Goal: Communication & Community: Answer question/provide support

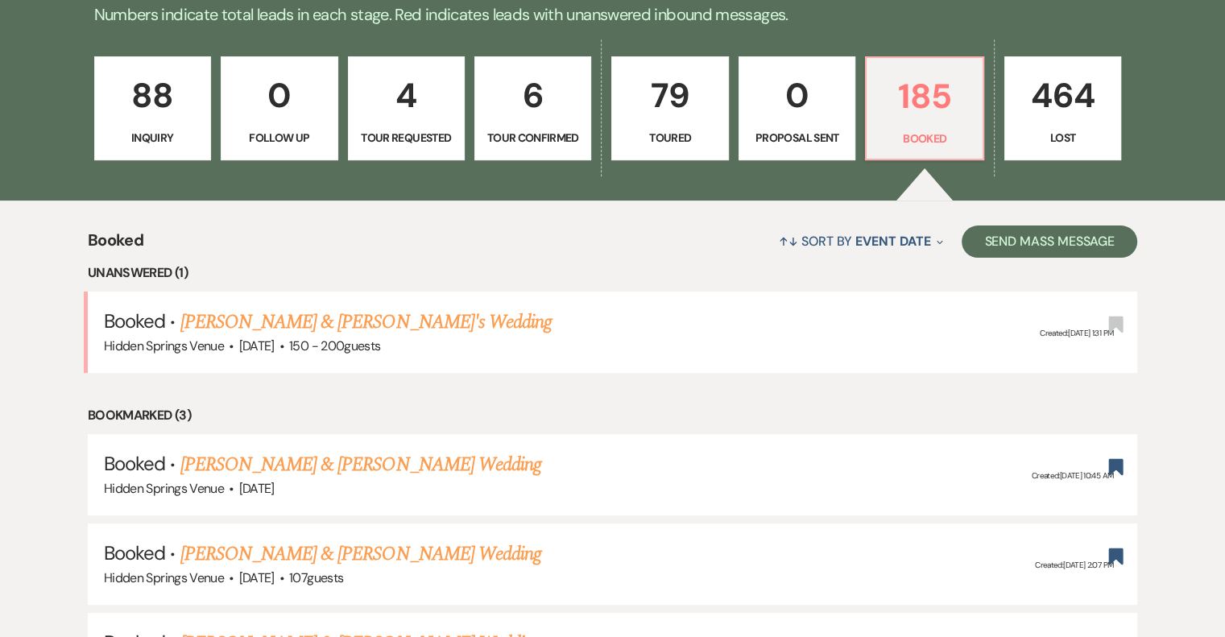
scroll to position [483, 0]
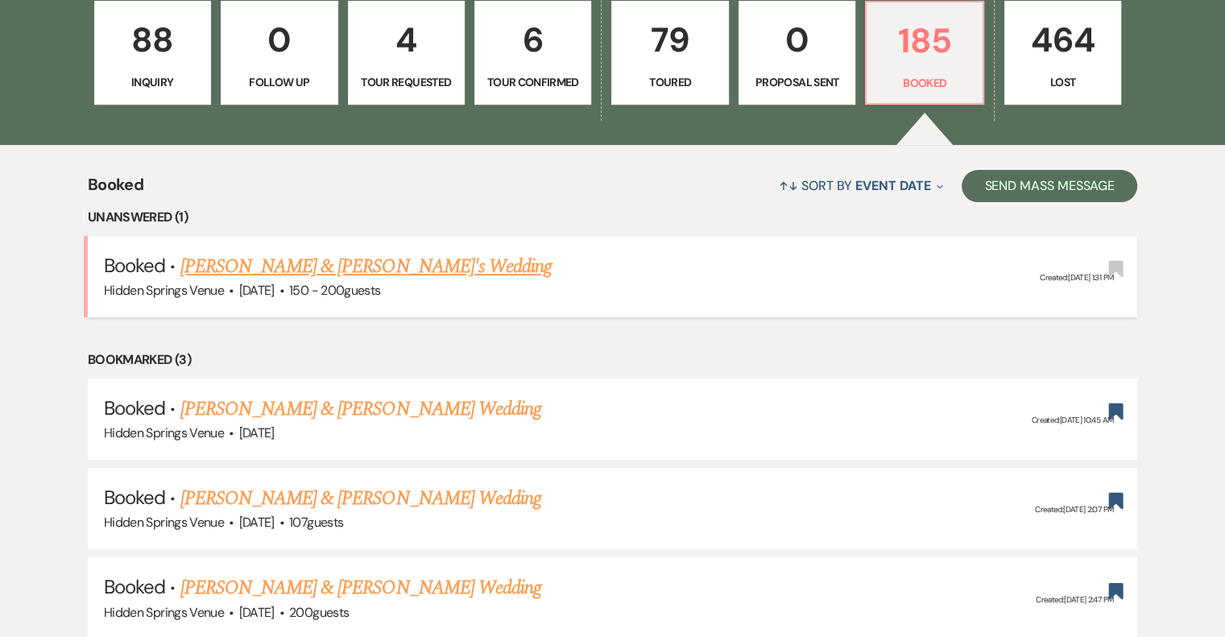
click at [426, 262] on link "[PERSON_NAME] & [PERSON_NAME]'s Wedding" at bounding box center [366, 266] width 372 height 29
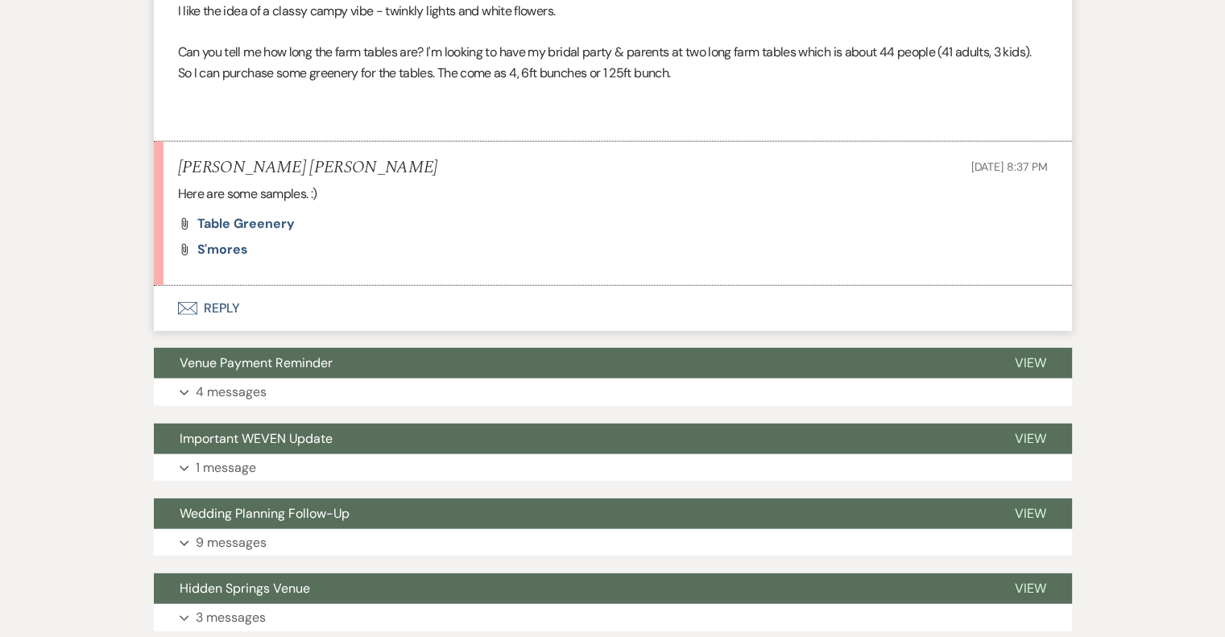
scroll to position [4510, 0]
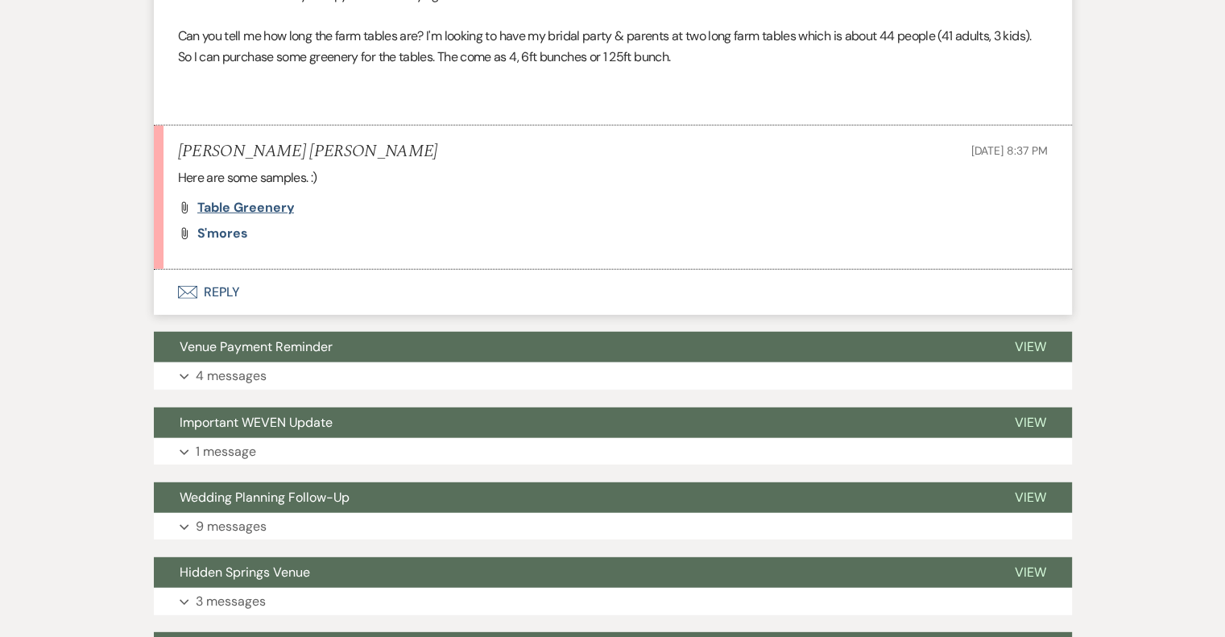
click at [221, 216] on span "Table Greenery" at bounding box center [245, 207] width 97 height 17
click at [229, 242] on span "S'mores" at bounding box center [222, 233] width 51 height 17
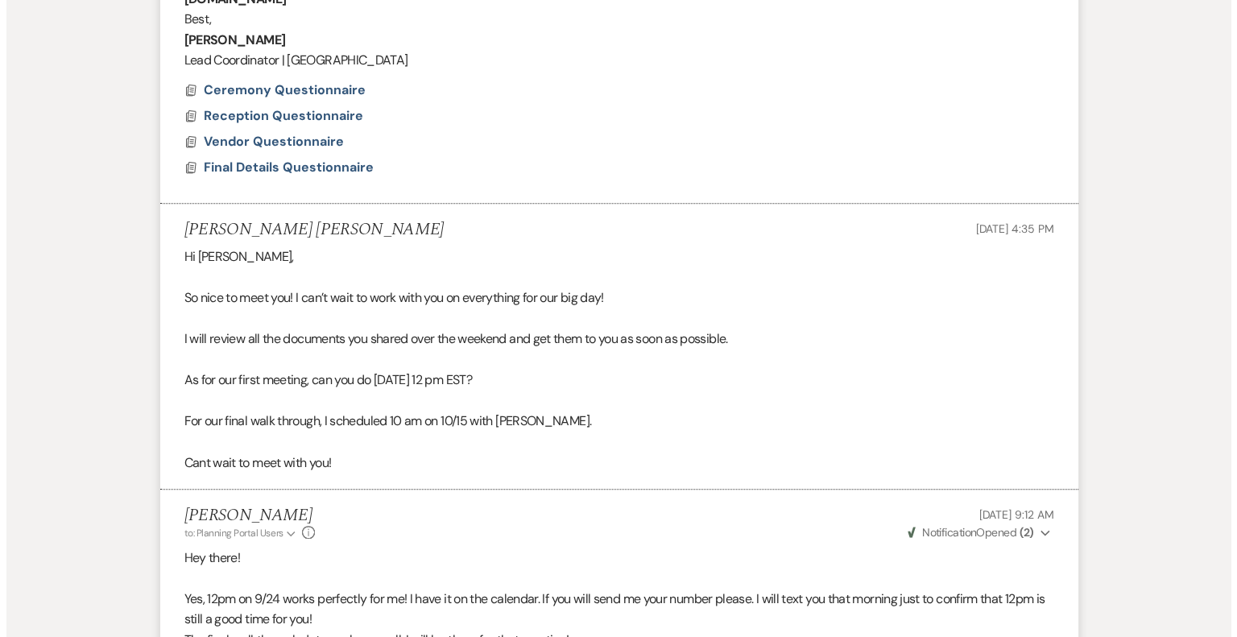
scroll to position [966, 0]
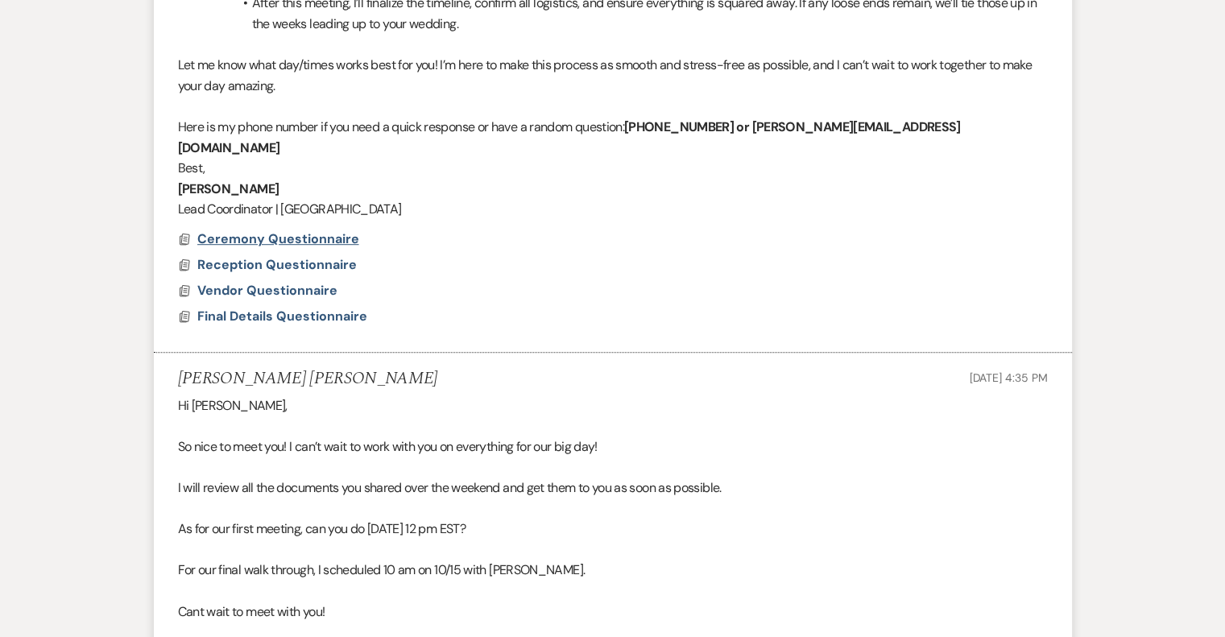
click at [274, 230] on span "Ceremony Questionnaire" at bounding box center [278, 238] width 162 height 17
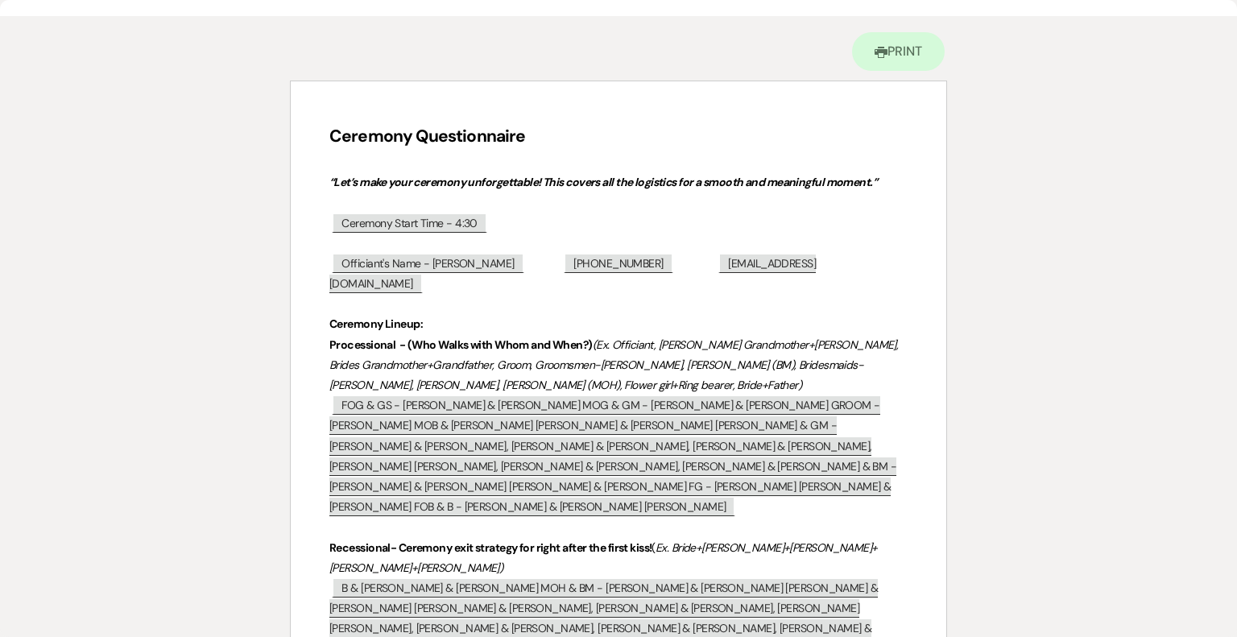
scroll to position [0, 0]
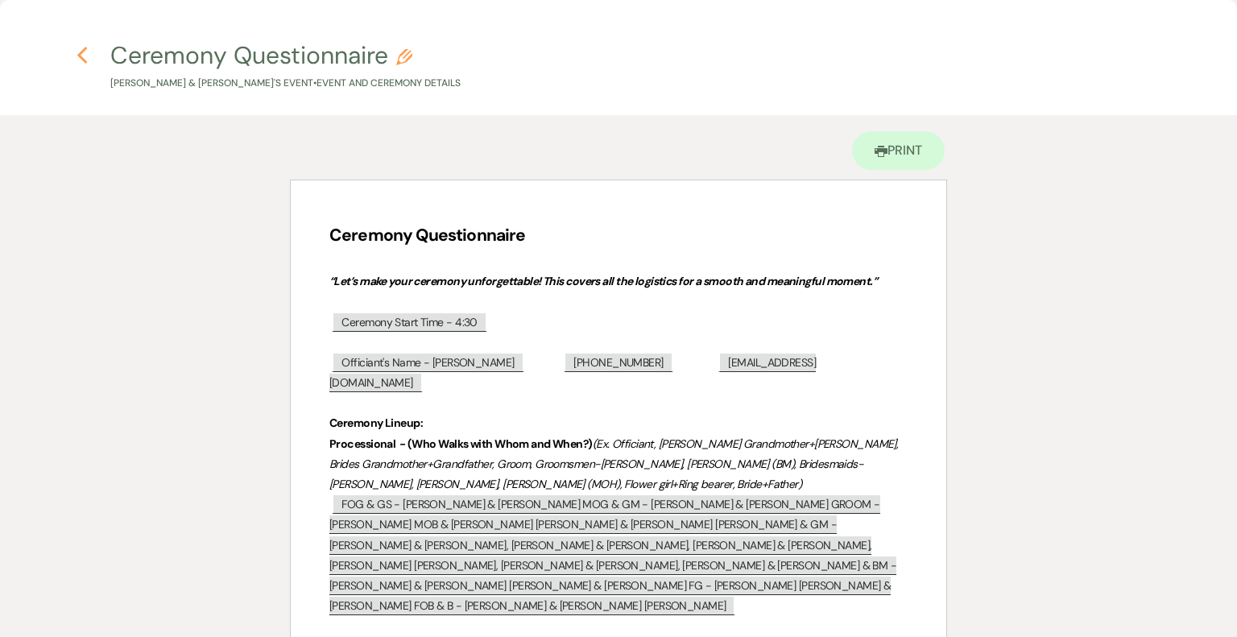
click at [84, 60] on use "button" at bounding box center [82, 56] width 10 height 18
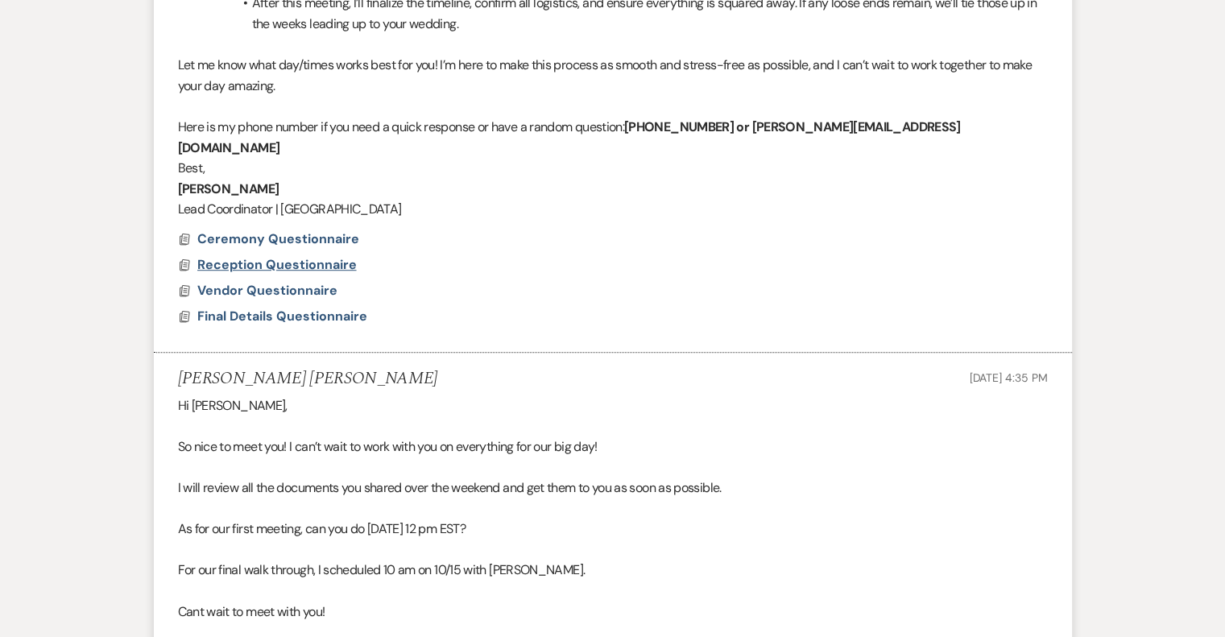
click at [214, 256] on span "Reception Questionnaire" at bounding box center [276, 264] width 159 height 17
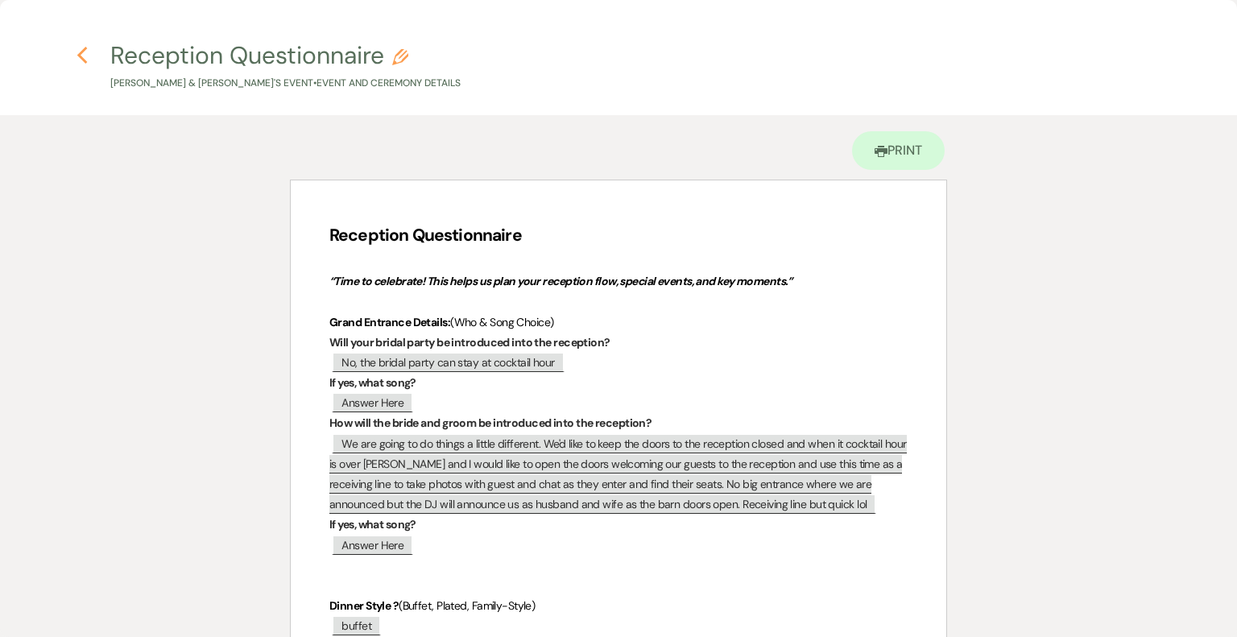
click at [85, 52] on icon "Previous" at bounding box center [83, 55] width 12 height 19
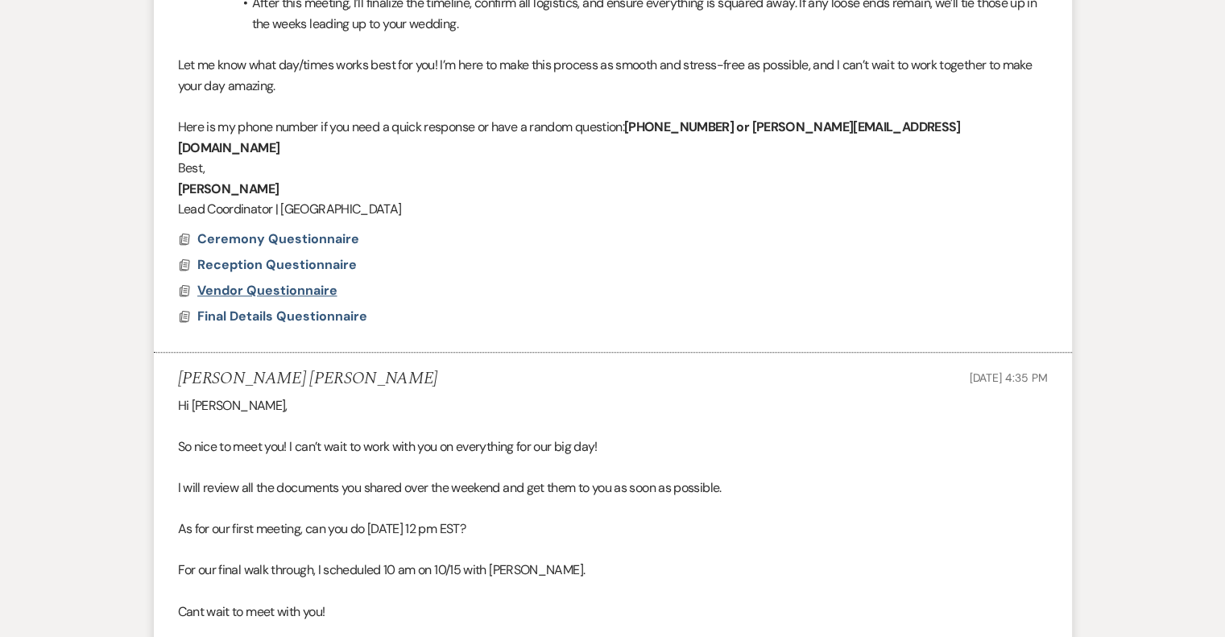
click at [225, 282] on span "Vendor Questionnaire" at bounding box center [267, 290] width 140 height 17
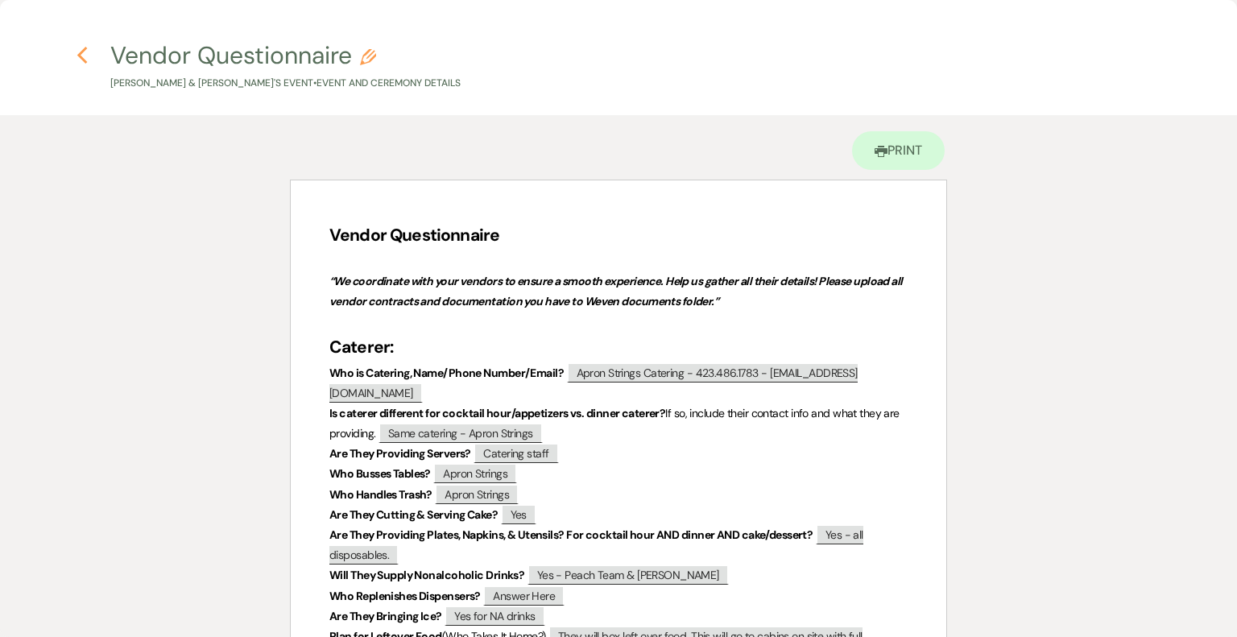
click at [84, 55] on icon "Previous" at bounding box center [83, 55] width 12 height 19
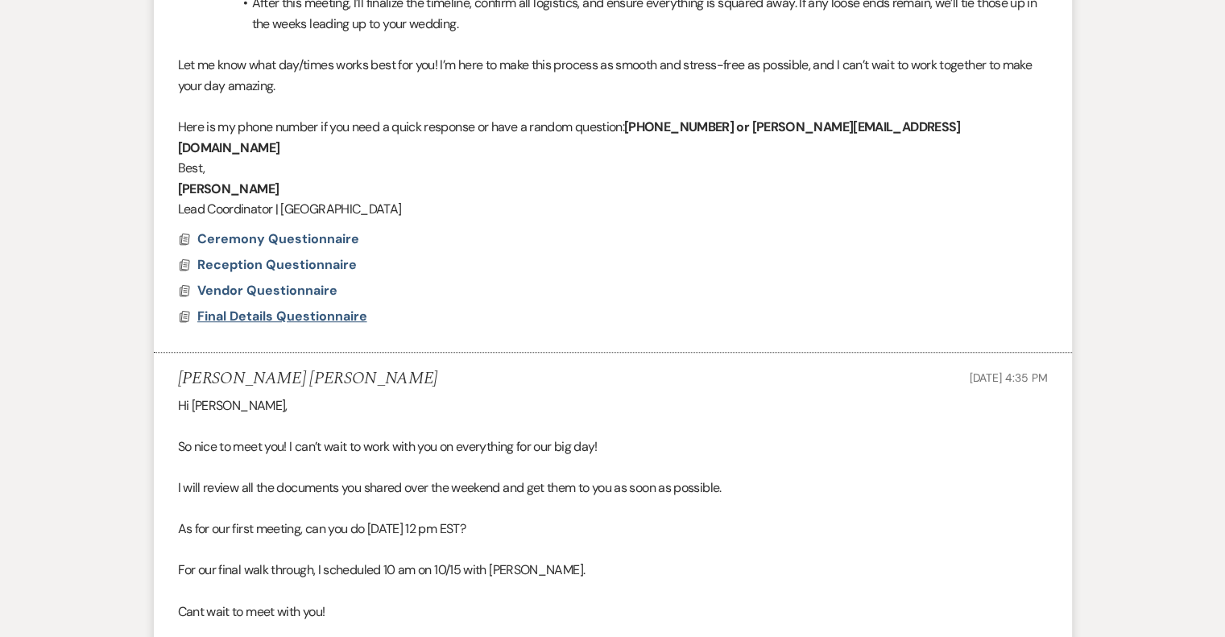
click at [244, 308] on span "Final Details Questionnaire" at bounding box center [282, 316] width 170 height 17
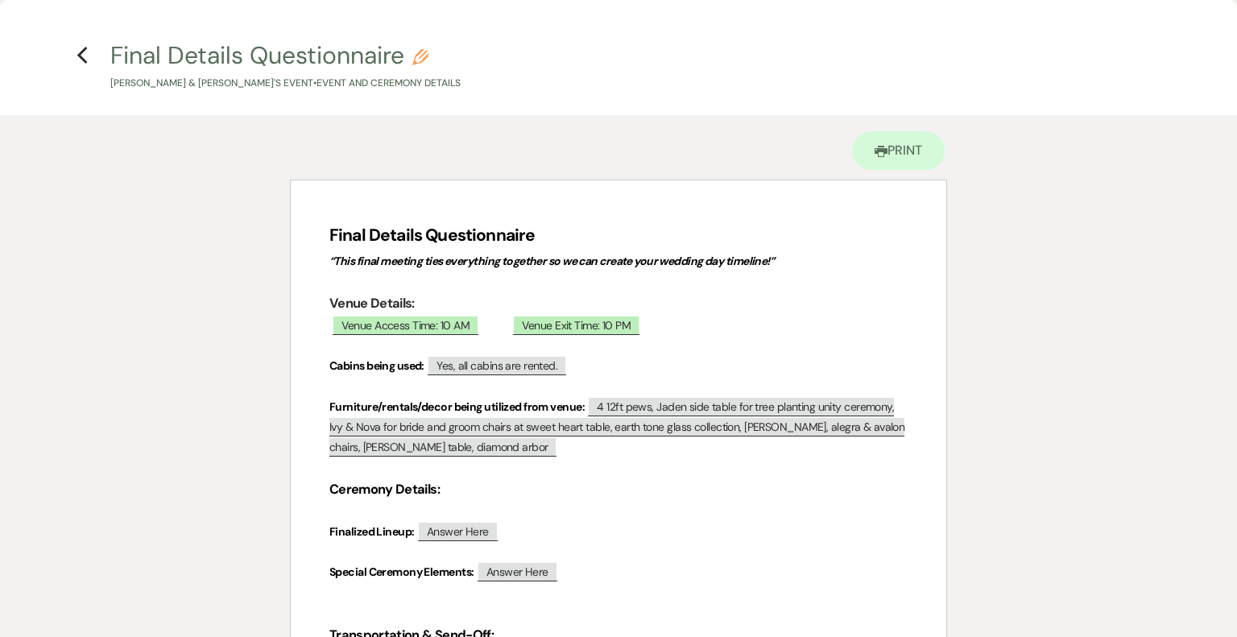
click at [92, 59] on h4 "Previous Final Details Questionnaire Pencil [PERSON_NAME] & [PERSON_NAME]'s Eve…" at bounding box center [619, 65] width 1160 height 52
click at [77, 57] on icon "Previous" at bounding box center [83, 55] width 12 height 19
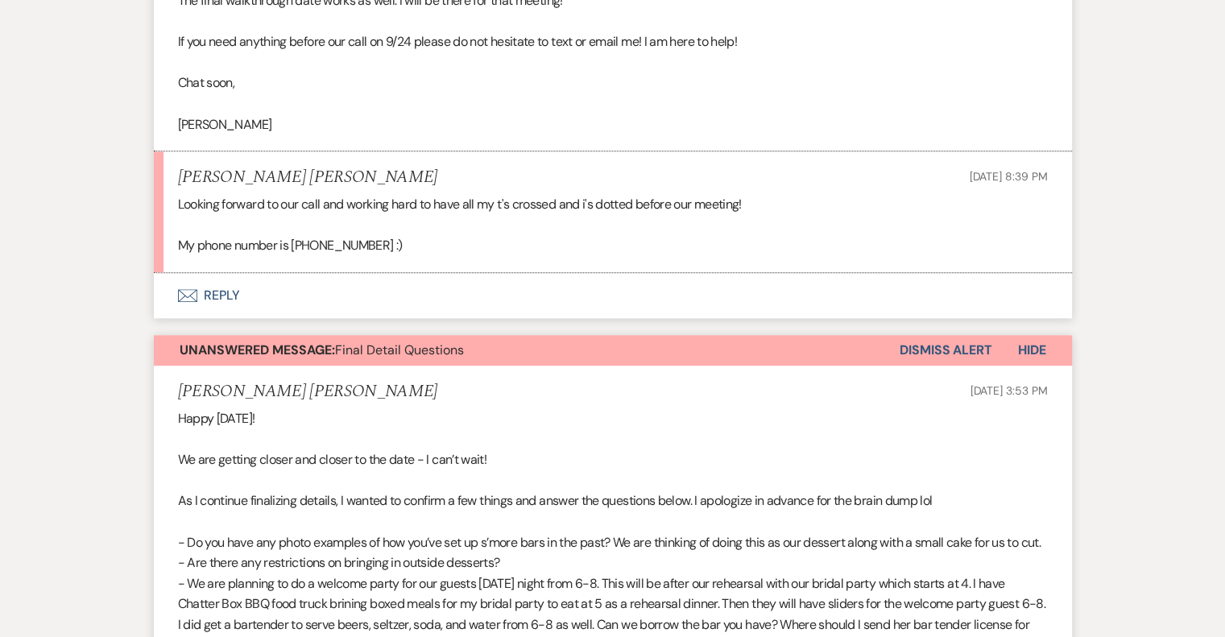
scroll to position [1772, 0]
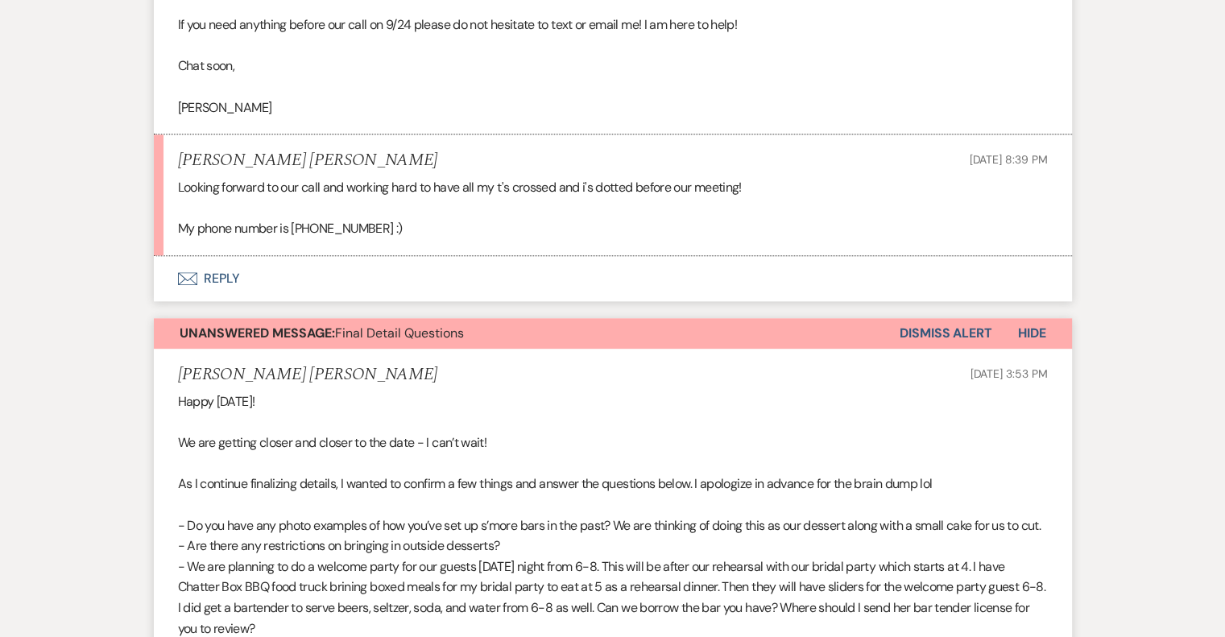
click at [231, 256] on button "Envelope Reply" at bounding box center [613, 278] width 918 height 45
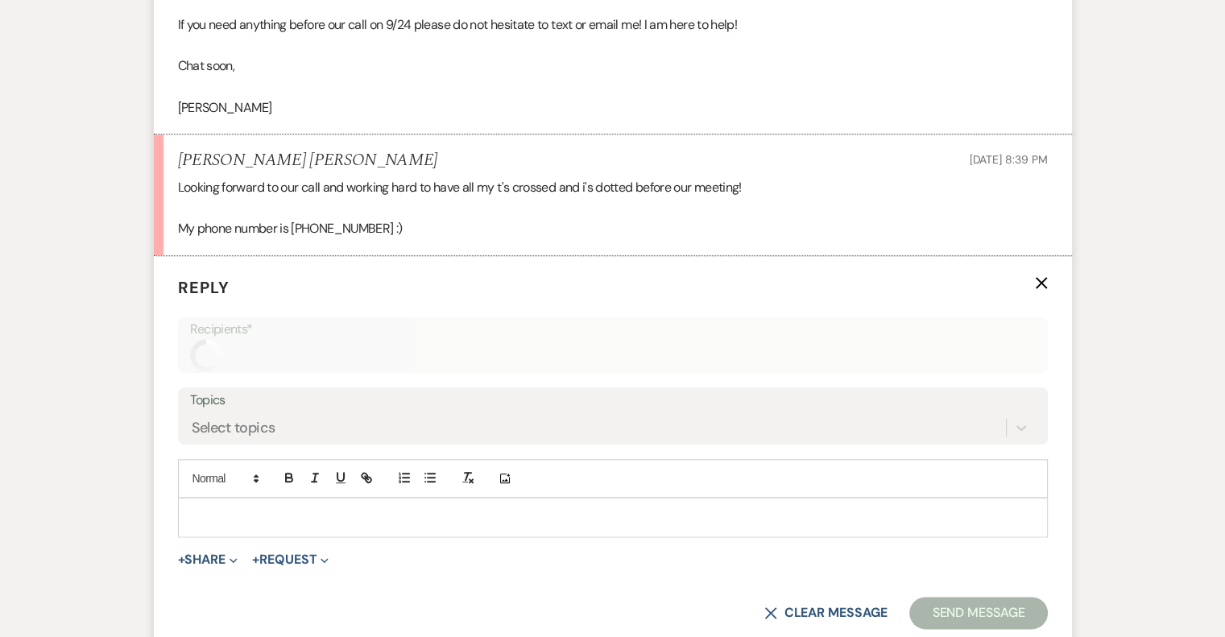
scroll to position [1883, 0]
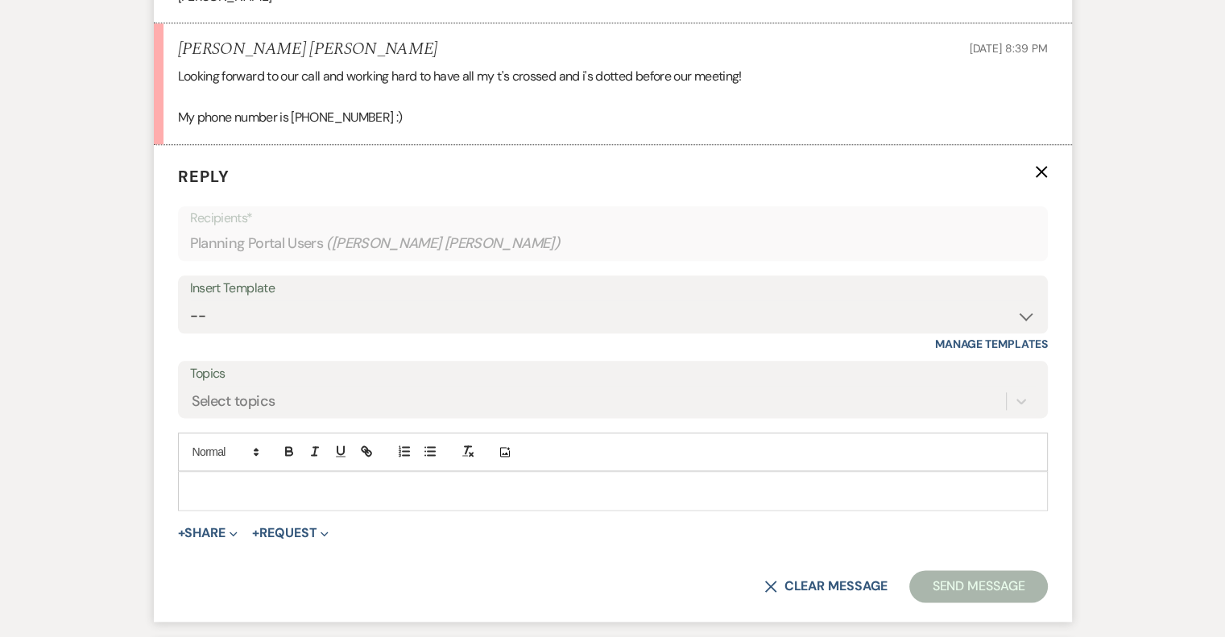
click at [351, 472] on div at bounding box center [613, 490] width 868 height 37
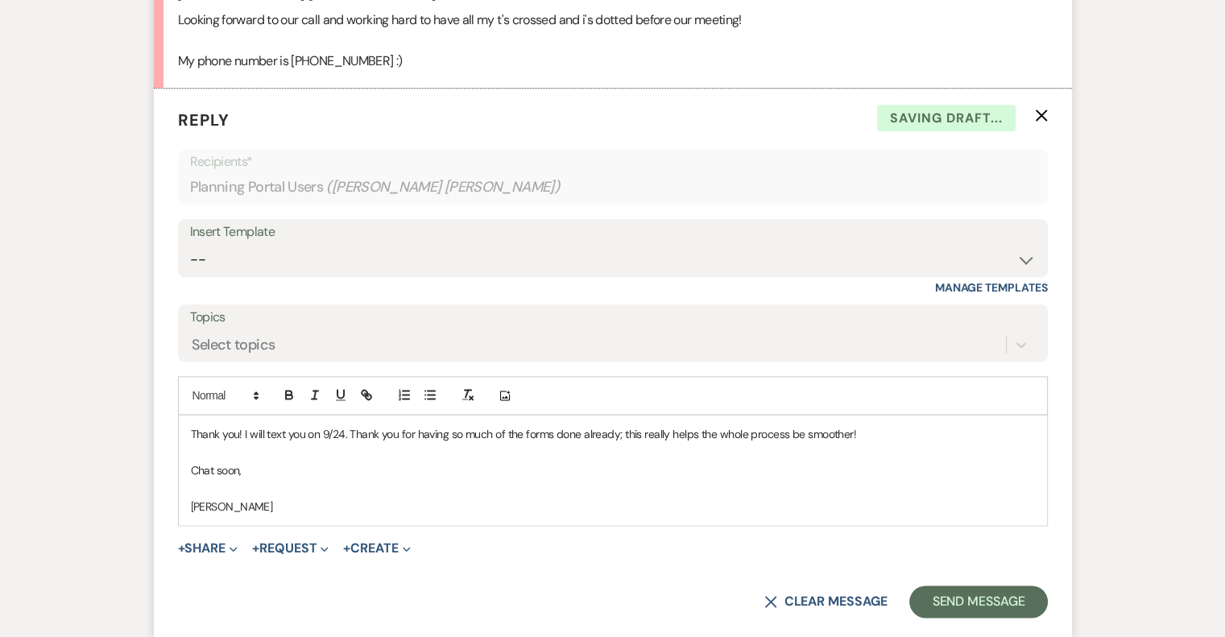
scroll to position [1963, 0]
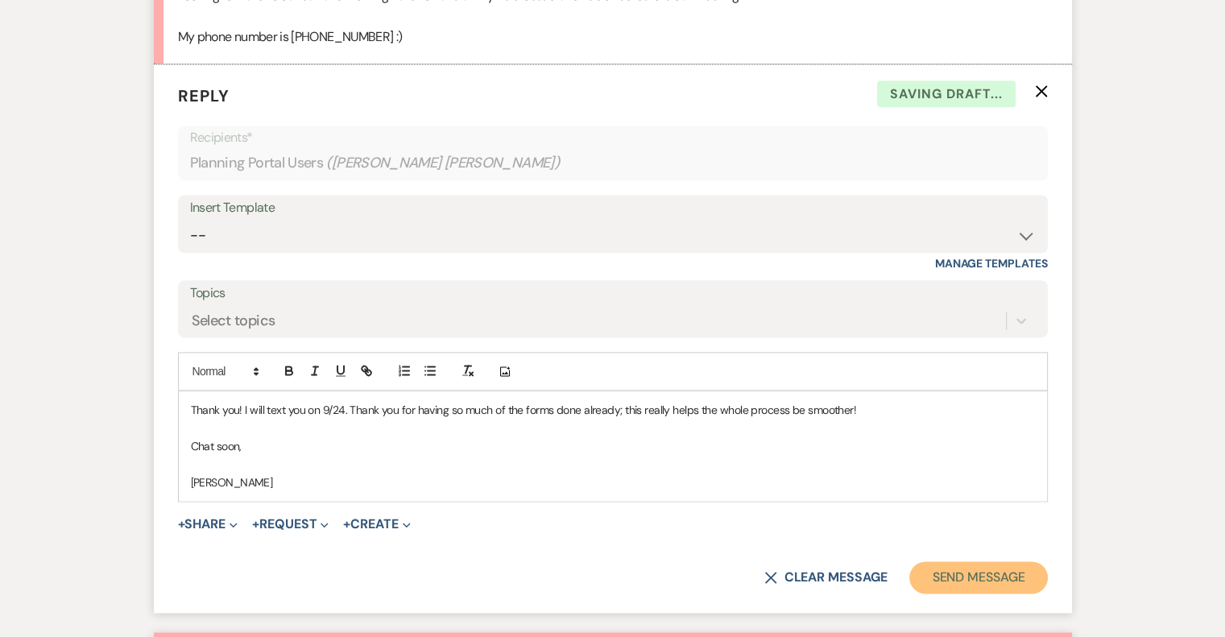
click at [991, 561] on button "Send Message" at bounding box center [978, 577] width 138 height 32
